Goal: Task Accomplishment & Management: Manage account settings

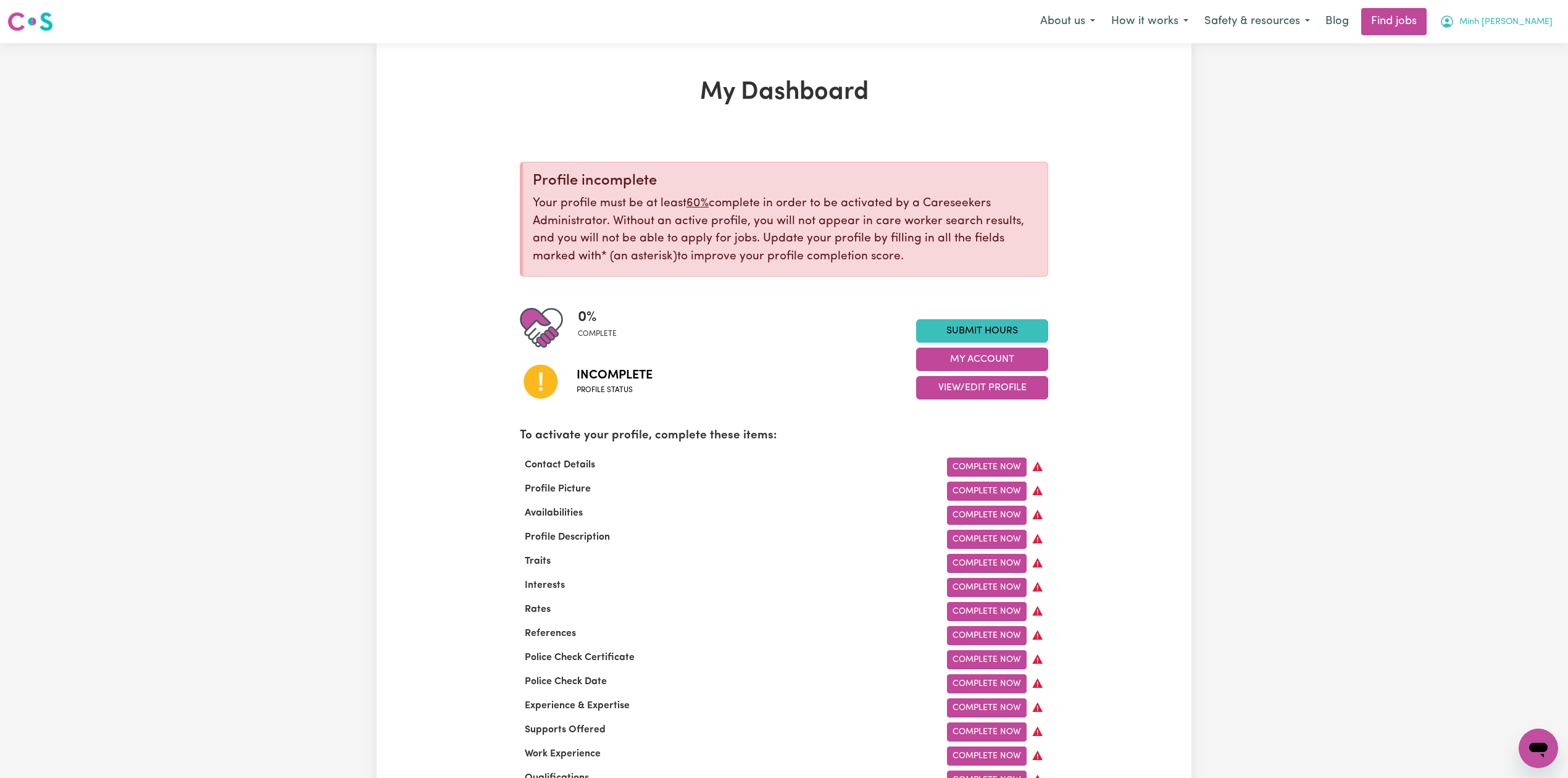
click at [1516, 23] on span "Minh [PERSON_NAME]" at bounding box center [1506, 22] width 93 height 14
click at [1499, 83] on link "Logout" at bounding box center [1511, 95] width 97 height 24
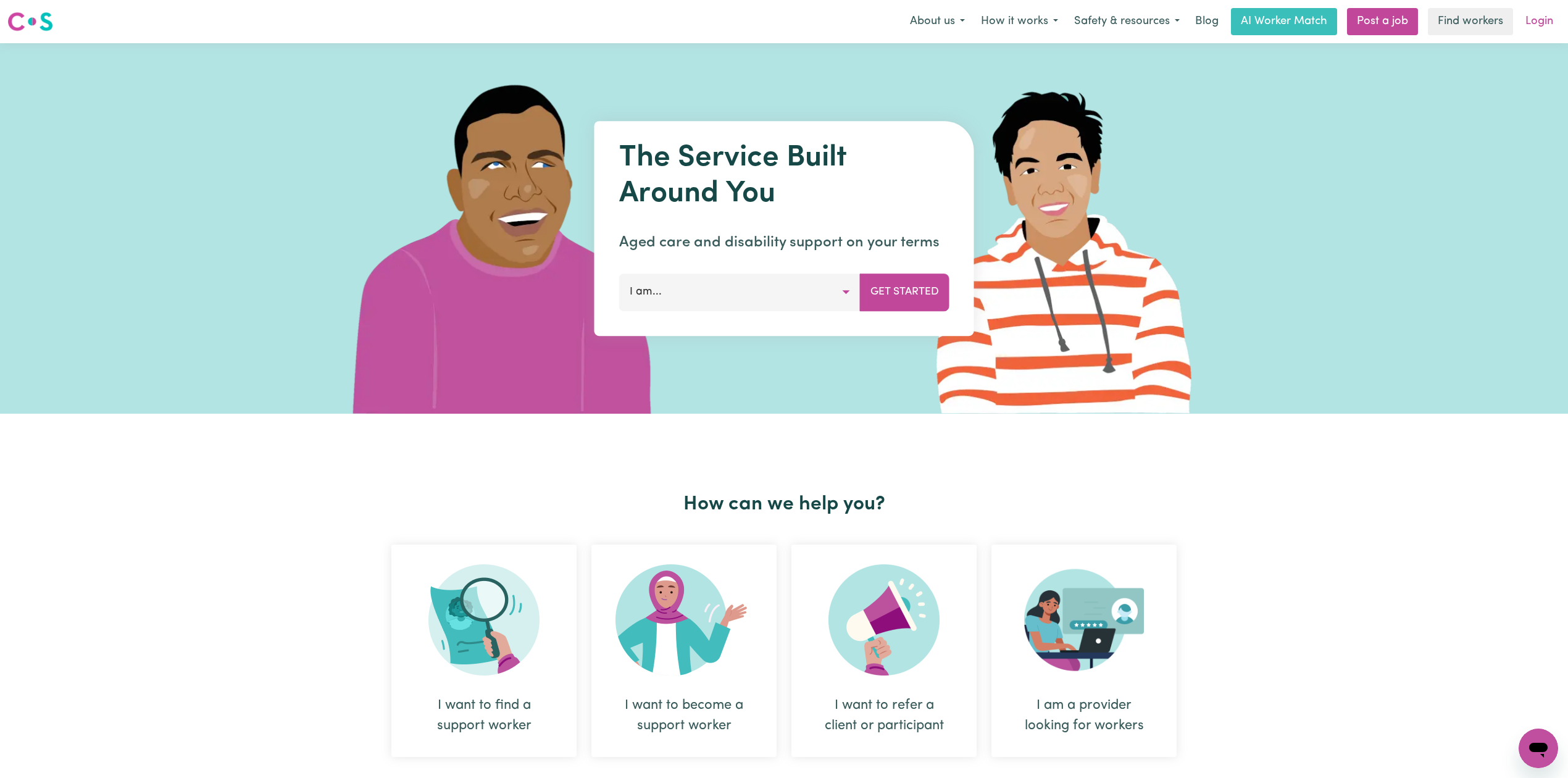
click at [1530, 19] on link "Login" at bounding box center [1539, 22] width 42 height 27
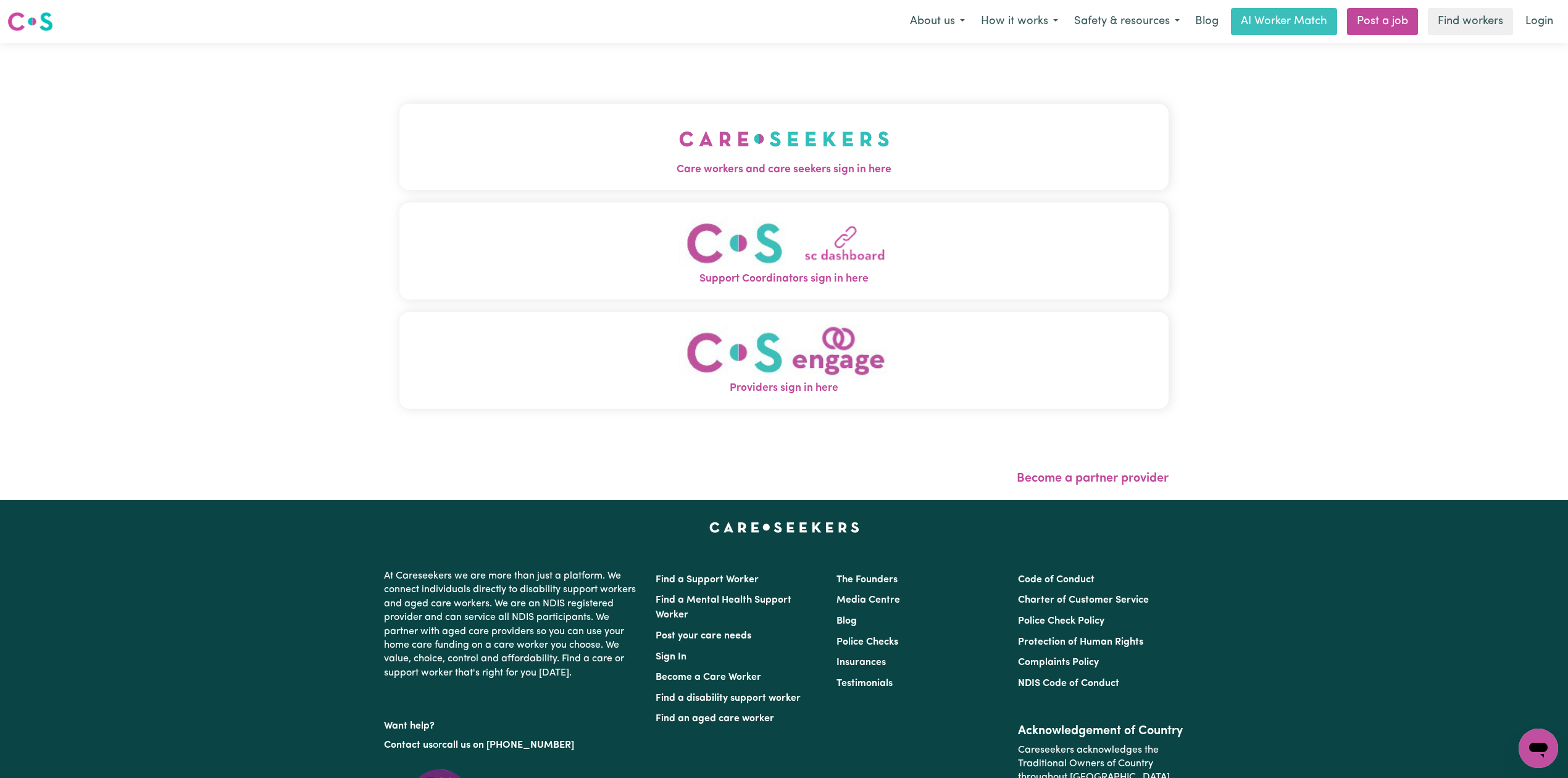
click at [679, 142] on img "Care workers and care seekers sign in here" at bounding box center [784, 139] width 210 height 46
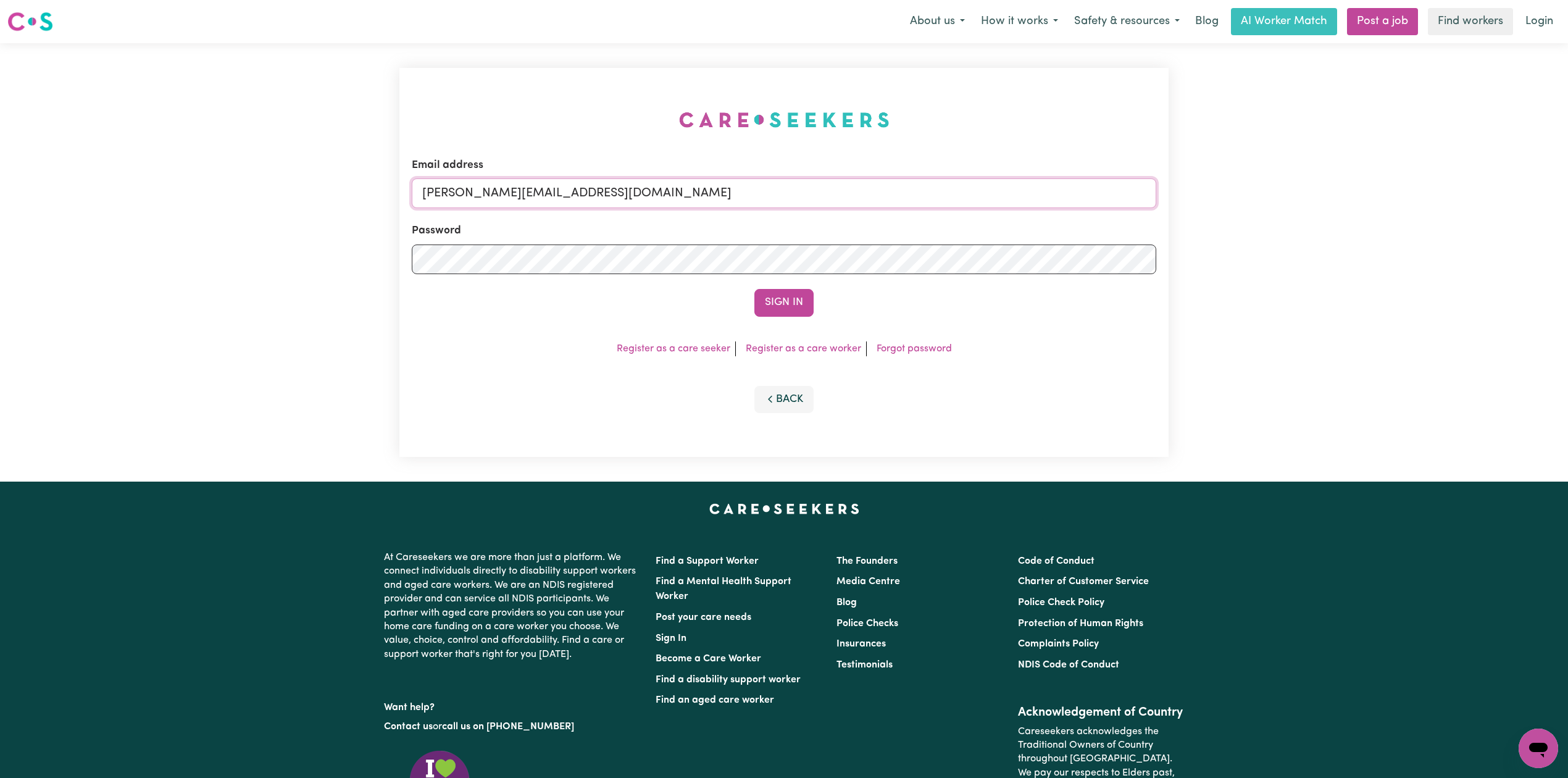
click at [632, 202] on input "[PERSON_NAME][EMAIL_ADDRESS][DOMAIN_NAME]" at bounding box center [784, 193] width 744 height 29
drag, startPoint x: 487, startPoint y: 188, endPoint x: 824, endPoint y: 215, distance: 338.1
click at [824, 215] on form "Email address Superuser~[EMAIL_ADDRESS][DOMAIN_NAME] Password Sign In" at bounding box center [784, 236] width 744 height 159
type input "Superuser~[EMAIL_ADDRESS][DOMAIN_NAME]"
click at [751, 299] on div "Sign In" at bounding box center [784, 303] width 744 height 27
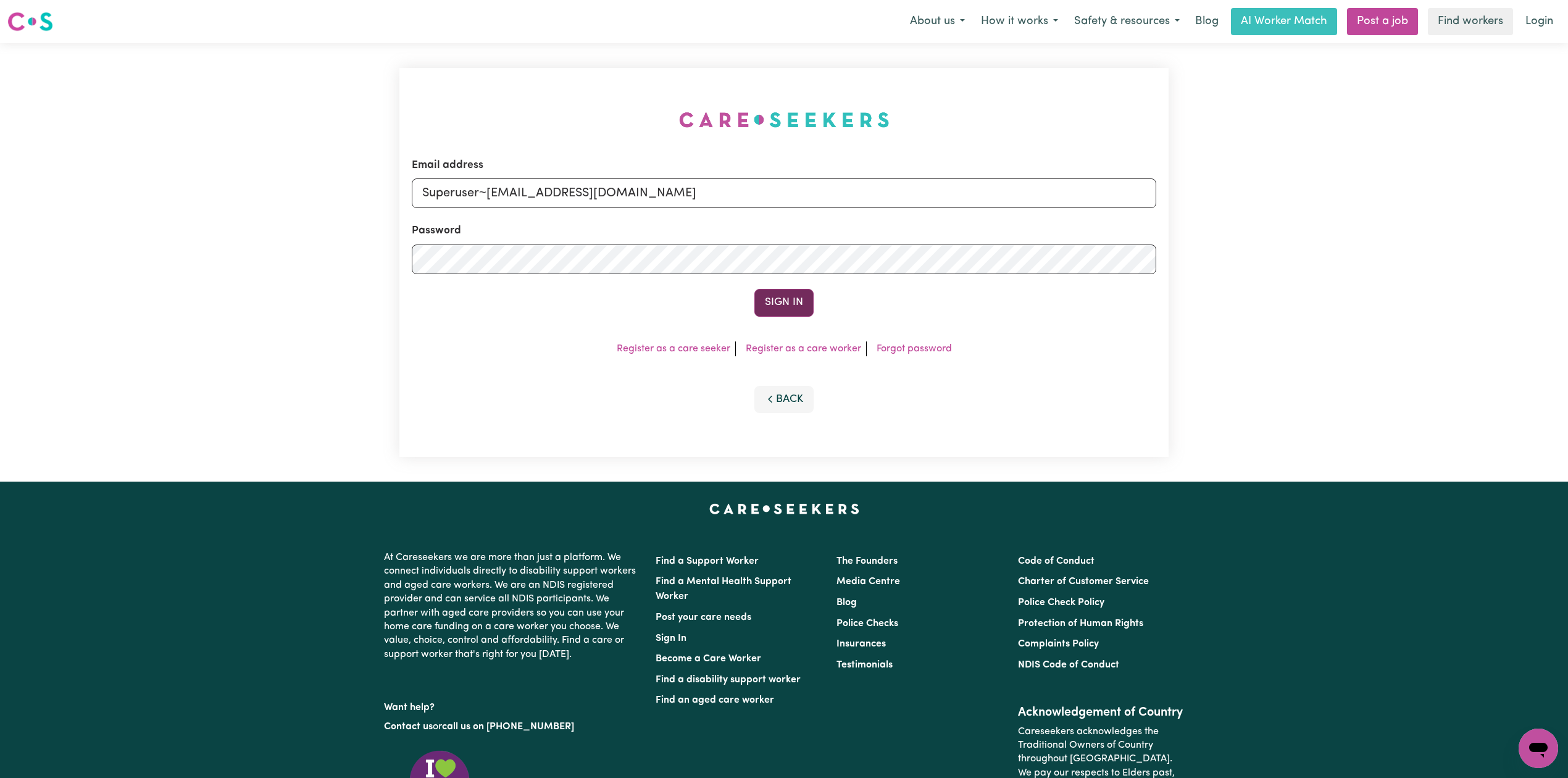
click at [781, 299] on button "Sign In" at bounding box center [784, 303] width 59 height 27
